Goal: Task Accomplishment & Management: Use online tool/utility

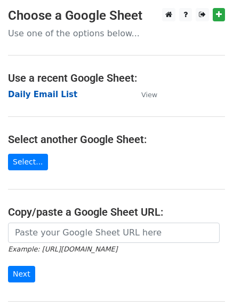
click at [33, 92] on strong "Daily Email List" at bounding box center [42, 95] width 69 height 10
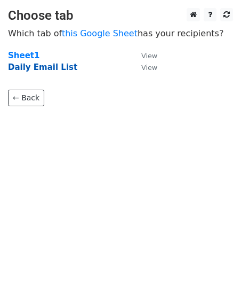
click at [29, 70] on strong "Daily Email List" at bounding box center [42, 67] width 69 height 10
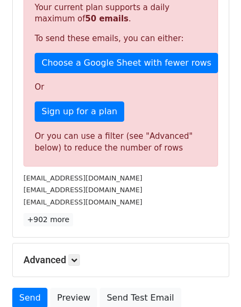
scroll to position [320, 0]
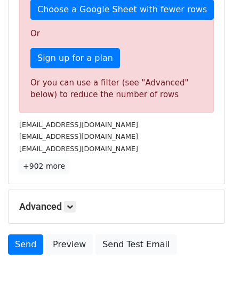
click at [40, 171] on link "+902 more" at bounding box center [44, 166] width 50 height 13
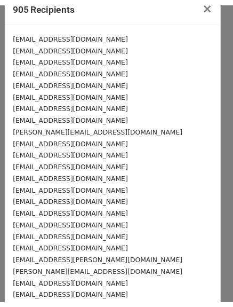
scroll to position [0, 0]
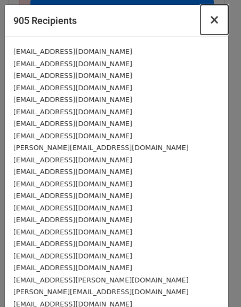
click at [209, 21] on span "×" at bounding box center [214, 19] width 11 height 15
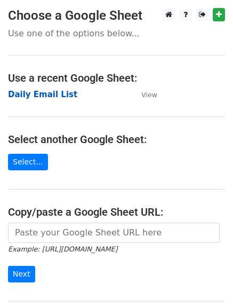
click at [40, 92] on strong "Daily Email List" at bounding box center [42, 95] width 69 height 10
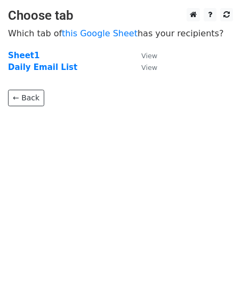
click at [18, 88] on p "← Back" at bounding box center [120, 90] width 225 height 33
click at [21, 94] on link "← Back" at bounding box center [26, 98] width 36 height 17
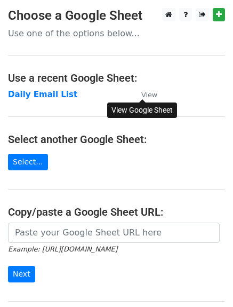
click at [149, 94] on small "View" at bounding box center [149, 95] width 16 height 8
click at [23, 114] on main "Choose a Google Sheet Use one of the options below... Use a recent Google Sheet…" at bounding box center [116, 173] width 233 height 331
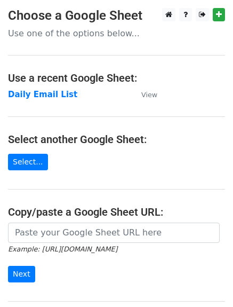
click at [45, 76] on h4 "Use a recent Google Sheet:" at bounding box center [116, 78] width 217 height 13
click at [32, 171] on main "Choose a Google Sheet Use one of the options below... Use a recent Google Sheet…" at bounding box center [116, 173] width 233 height 331
click at [30, 163] on link "Select..." at bounding box center [28, 162] width 40 height 17
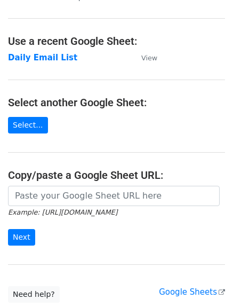
scroll to position [70, 0]
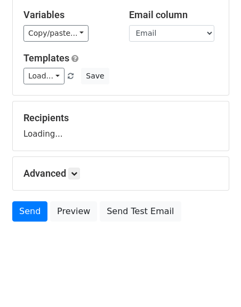
scroll to position [105, 0]
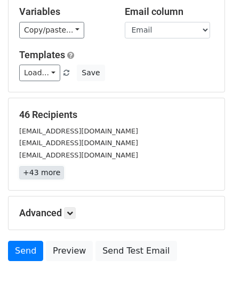
click at [40, 171] on link "+43 more" at bounding box center [41, 172] width 45 height 13
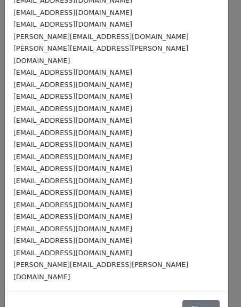
scroll to position [341, 0]
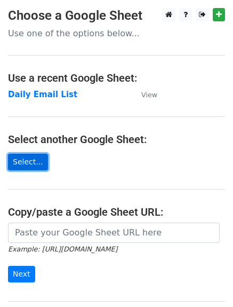
click at [30, 162] on link "Select..." at bounding box center [28, 162] width 40 height 17
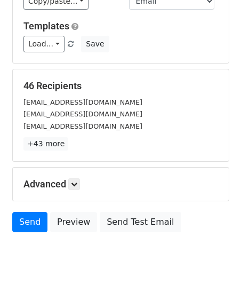
scroll to position [148, 0]
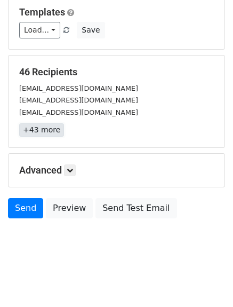
click at [53, 131] on link "+43 more" at bounding box center [41, 129] width 45 height 13
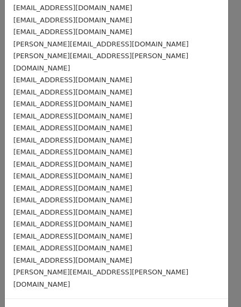
scroll to position [341, 0]
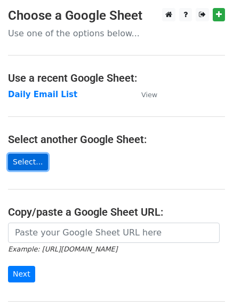
click at [31, 161] on link "Select..." at bounding box center [28, 162] width 40 height 17
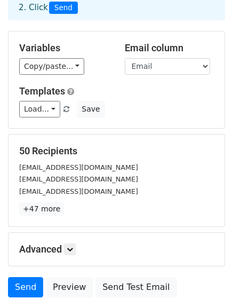
scroll to position [148, 0]
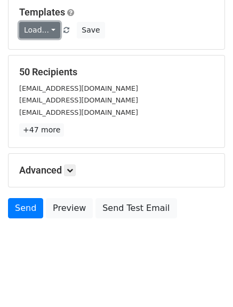
click at [47, 27] on link "Load..." at bounding box center [39, 30] width 41 height 17
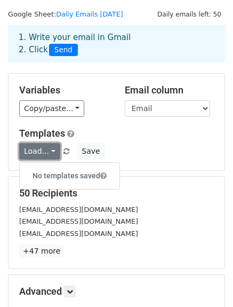
scroll to position [0, 0]
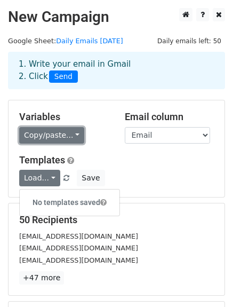
click at [65, 136] on link "Copy/paste..." at bounding box center [51, 135] width 65 height 17
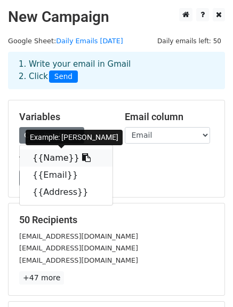
click at [53, 157] on link "{{Name}}" at bounding box center [66, 157] width 93 height 17
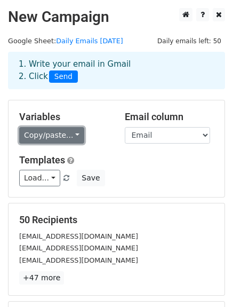
click at [56, 127] on link "Copy/paste..." at bounding box center [51, 135] width 65 height 17
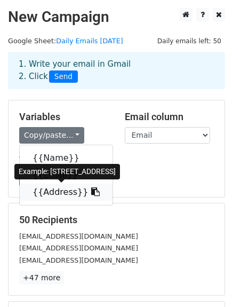
click at [57, 193] on link "{{Address}}" at bounding box center [66, 192] width 93 height 17
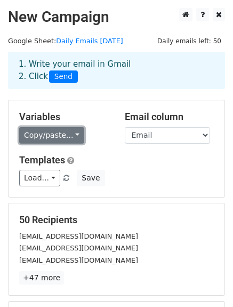
click at [43, 139] on link "Copy/paste..." at bounding box center [51, 135] width 65 height 17
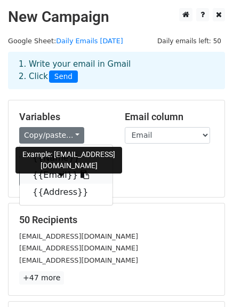
click at [46, 170] on link "{{Email}}" at bounding box center [66, 175] width 93 height 17
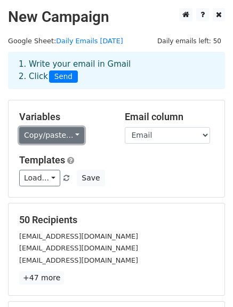
click at [31, 132] on link "Copy/paste..." at bounding box center [51, 135] width 65 height 17
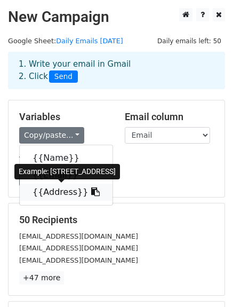
click at [44, 189] on link "{{Address}}" at bounding box center [66, 192] width 93 height 17
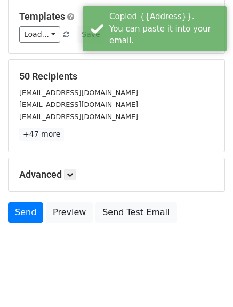
scroll to position [148, 0]
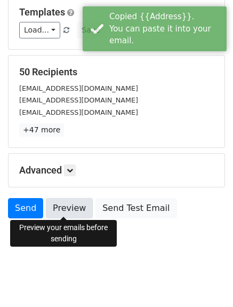
click at [59, 209] on link "Preview" at bounding box center [69, 208] width 47 height 20
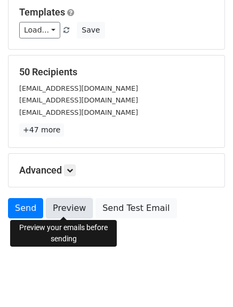
click at [58, 198] on link "Preview" at bounding box center [69, 208] width 47 height 20
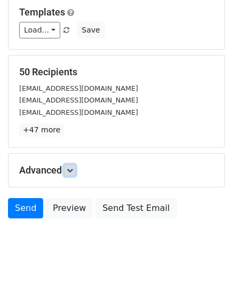
click at [73, 164] on link at bounding box center [70, 170] width 12 height 12
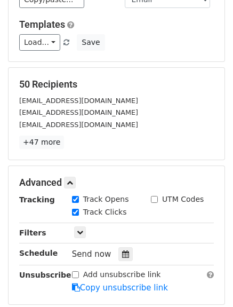
scroll to position [0, 0]
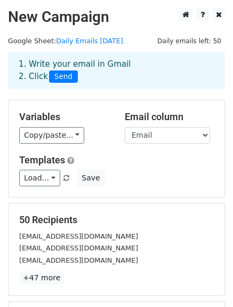
drag, startPoint x: 128, startPoint y: 145, endPoint x: 114, endPoint y: 146, distance: 13.9
drag, startPoint x: 114, startPoint y: 146, endPoint x: 133, endPoint y: 114, distance: 36.9
click at [142, 106] on div "Variables Copy/paste... {{Name}} {{Email}} {{Address}} Email column Name Email …" at bounding box center [117, 148] width 216 height 97
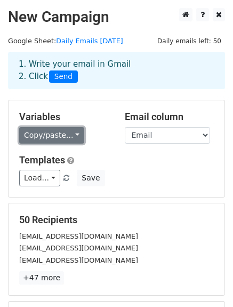
click at [72, 135] on link "Copy/paste..." at bounding box center [51, 135] width 65 height 17
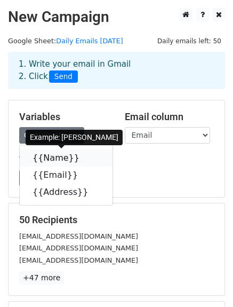
click at [49, 156] on link "{{Name}}" at bounding box center [66, 157] width 93 height 17
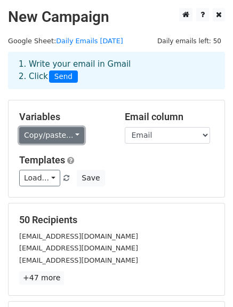
click at [42, 137] on link "Copy/paste..." at bounding box center [51, 135] width 65 height 17
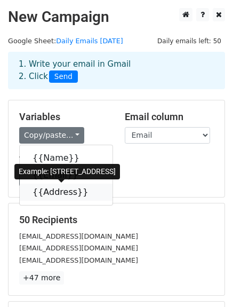
drag, startPoint x: 53, startPoint y: 189, endPoint x: 13, endPoint y: 180, distance: 41.6
click at [53, 189] on link "{{Address}}" at bounding box center [66, 192] width 93 height 17
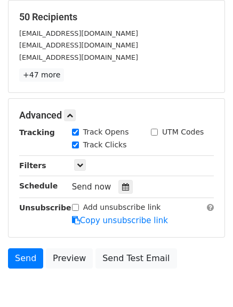
scroll to position [214, 0]
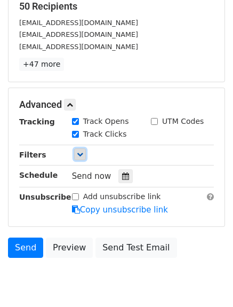
click at [77, 155] on icon at bounding box center [80, 154] width 6 height 6
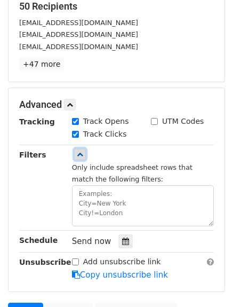
click at [77, 155] on icon at bounding box center [80, 154] width 6 height 6
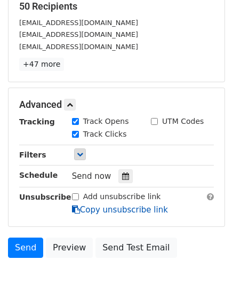
click at [108, 208] on link "Copy unsubscribe link" at bounding box center [120, 210] width 96 height 10
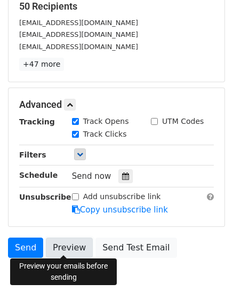
click at [66, 245] on link "Preview" at bounding box center [69, 248] width 47 height 20
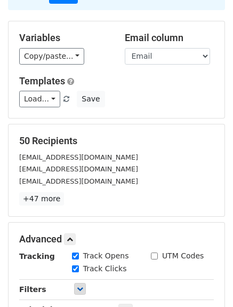
scroll to position [252, 0]
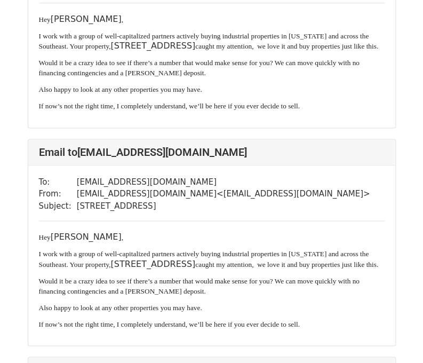
scroll to position [427, 0]
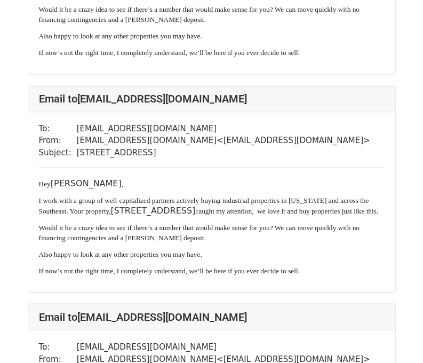
drag, startPoint x: 81, startPoint y: 228, endPoint x: 157, endPoint y: 227, distance: 76.3
click at [157, 215] on p "I work with a group of well-capitalized partners actively buying industrial pro…" at bounding box center [212, 205] width 346 height 20
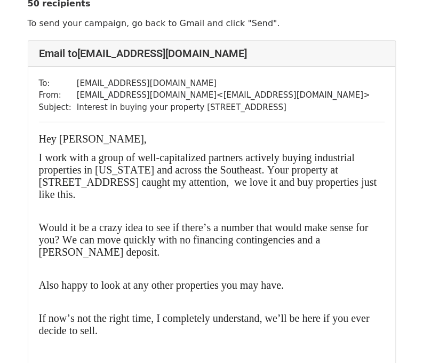
scroll to position [53, 0]
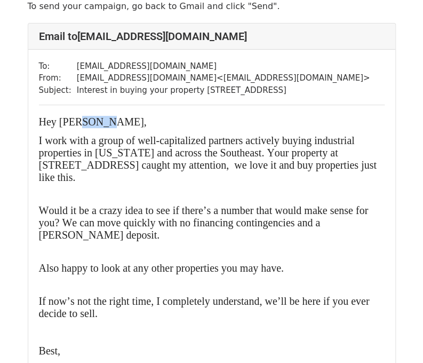
drag, startPoint x: 104, startPoint y: 120, endPoint x: 77, endPoint y: 123, distance: 26.9
click at [77, 123] on span "Hey [PERSON_NAME]," at bounding box center [93, 122] width 108 height 12
click at [105, 125] on span "Hey [PERSON_NAME]," at bounding box center [93, 122] width 108 height 12
drag, startPoint x: 102, startPoint y: 122, endPoint x: 77, endPoint y: 124, distance: 25.7
click at [77, 124] on span "Hey [PERSON_NAME]," at bounding box center [93, 122] width 108 height 12
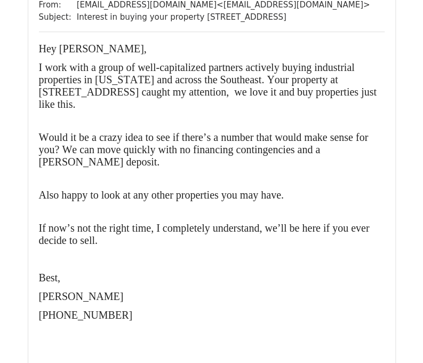
scroll to position [5391, 0]
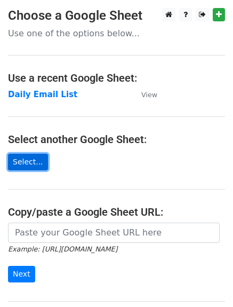
click at [37, 161] on link "Select..." at bounding box center [28, 162] width 40 height 17
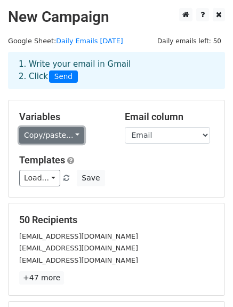
click at [48, 139] on link "Copy/paste..." at bounding box center [51, 135] width 65 height 17
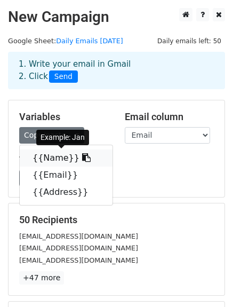
click at [56, 160] on link "{{Name}}" at bounding box center [66, 157] width 93 height 17
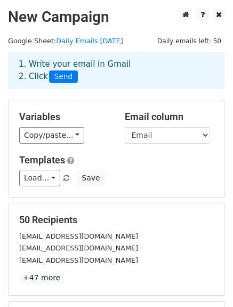
click at [50, 125] on div "Variables Copy/paste... {{Name}} {{Email}} {{Address}}" at bounding box center [64, 127] width 106 height 33
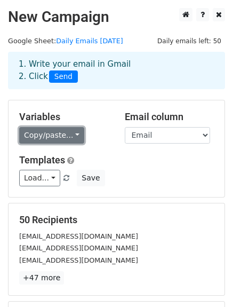
click at [49, 133] on link "Copy/paste..." at bounding box center [51, 135] width 65 height 17
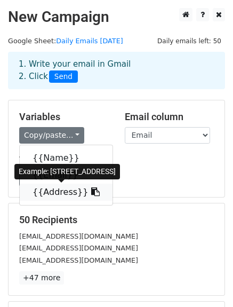
click at [52, 194] on link "{{Address}}" at bounding box center [66, 192] width 93 height 17
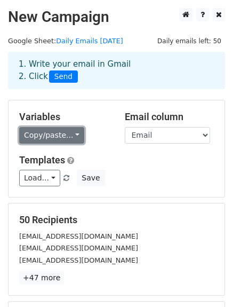
click at [53, 143] on link "Copy/paste..." at bounding box center [51, 135] width 65 height 17
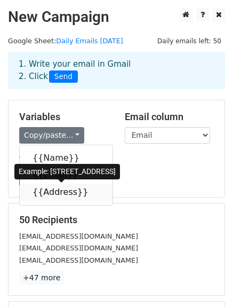
click at [56, 192] on link "{{Address}}" at bounding box center [66, 192] width 93 height 17
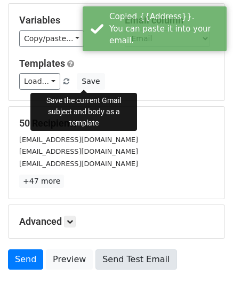
scroll to position [148, 0]
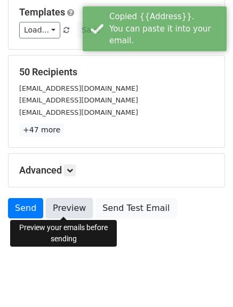
click at [64, 198] on link "Preview" at bounding box center [69, 208] width 47 height 20
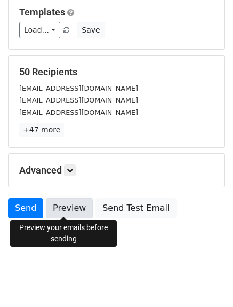
click at [68, 208] on link "Preview" at bounding box center [69, 208] width 47 height 20
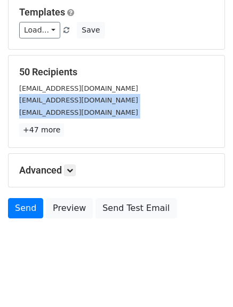
drag, startPoint x: 5, startPoint y: 109, endPoint x: 1, endPoint y: 124, distance: 16.2
click at [3, 121] on main "New Campaign Daily emails left: 50 Google Sheet: Daily Emails [DATE] 1. Write y…" at bounding box center [116, 42] width 233 height 364
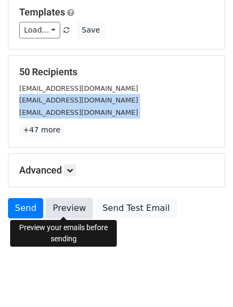
click at [65, 204] on link "Preview" at bounding box center [69, 208] width 47 height 20
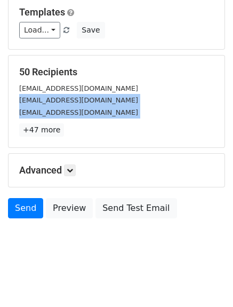
scroll to position [0, 0]
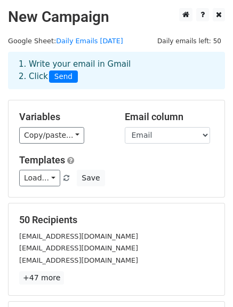
click at [163, 155] on h5 "Templates" at bounding box center [116, 160] width 195 height 12
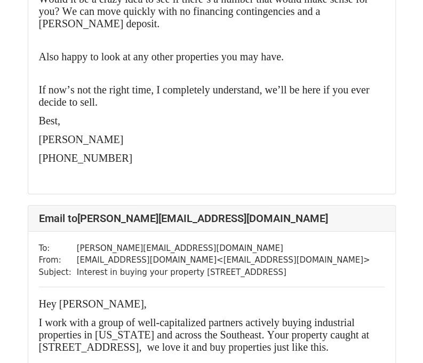
scroll to position [7633, 0]
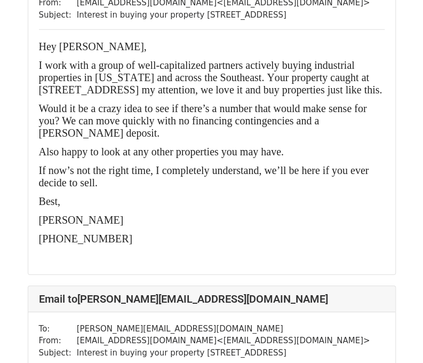
scroll to position [16109, 0]
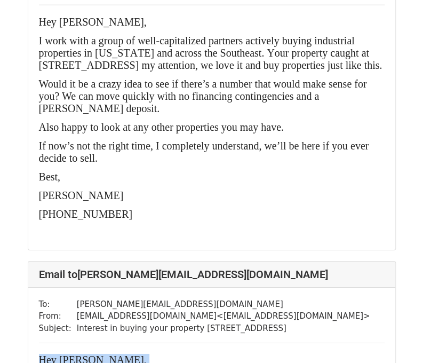
drag, startPoint x: 40, startPoint y: 153, endPoint x: 129, endPoint y: 208, distance: 104.7
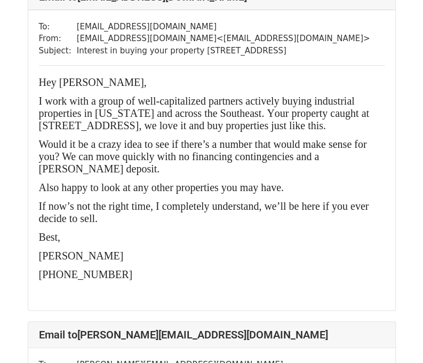
scroll to position [8425, 0]
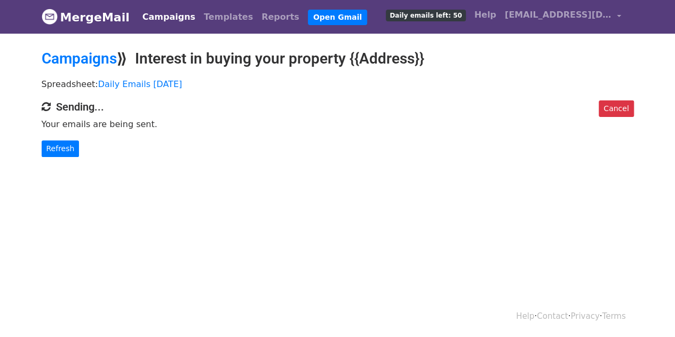
click at [321, 186] on body "MergeMail Campaigns Templates Reports Open Gmail Daily emails left: 50 Help col…" at bounding box center [337, 100] width 675 height 200
drag, startPoint x: 133, startPoint y: 129, endPoint x: 116, endPoint y: 129, distance: 16.6
click at [116, 129] on div "Cancel Sending... Your emails are being sent. Refresh" at bounding box center [338, 128] width 609 height 57
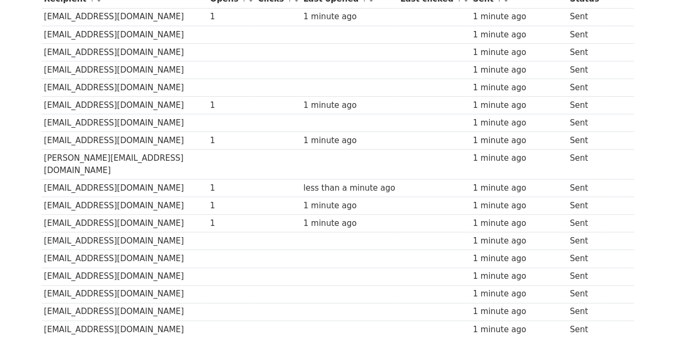
scroll to position [107, 0]
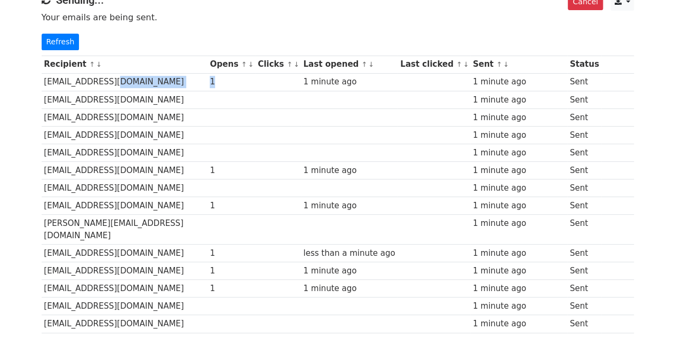
drag, startPoint x: 201, startPoint y: 76, endPoint x: 215, endPoint y: 78, distance: 14.0
click at [215, 78] on tr "[EMAIL_ADDRESS][DOMAIN_NAME] 1 1 minute ago 1 minute ago Sent" at bounding box center [338, 82] width 593 height 18
click at [210, 76] on div "1" at bounding box center [231, 82] width 43 height 12
drag, startPoint x: 208, startPoint y: 80, endPoint x: 215, endPoint y: 77, distance: 7.3
click at [215, 77] on div "1" at bounding box center [231, 82] width 43 height 12
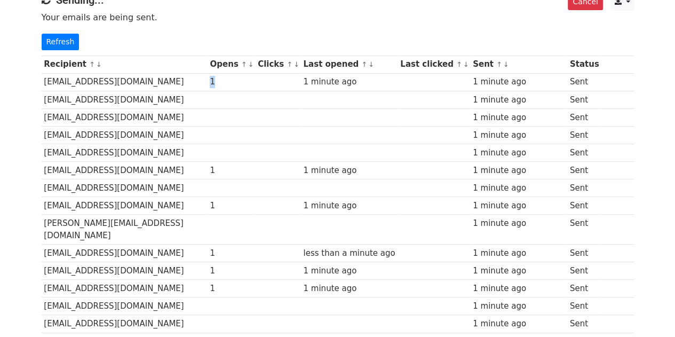
click at [215, 77] on div "1" at bounding box center [231, 82] width 43 height 12
drag, startPoint x: 200, startPoint y: 77, endPoint x: 225, endPoint y: 76, distance: 25.1
click at [225, 76] on tr "[EMAIL_ADDRESS][DOMAIN_NAME] 1 1 minute ago 1 minute ago Sent" at bounding box center [338, 82] width 593 height 18
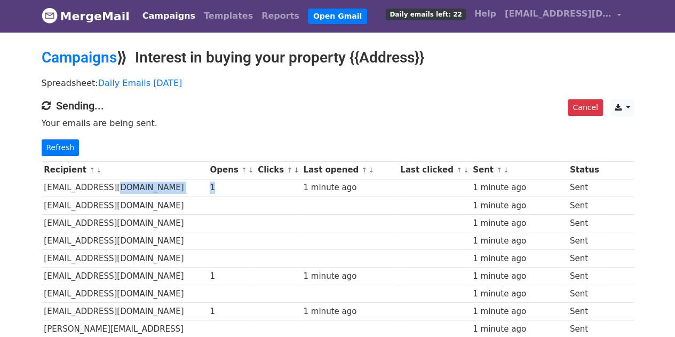
scroll to position [0, 0]
